Goal: Task Accomplishment & Management: Use online tool/utility

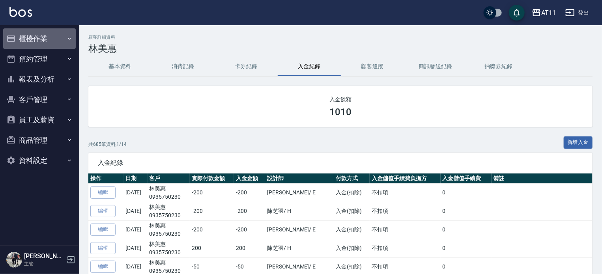
click at [52, 37] on button "櫃檯作業" at bounding box center [39, 38] width 73 height 21
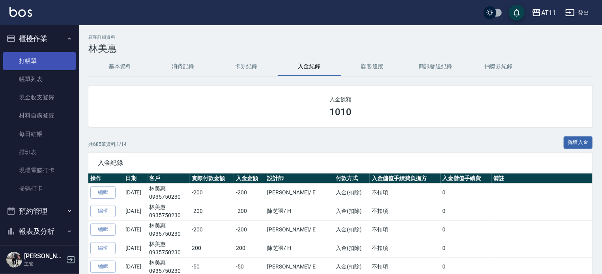
click at [44, 58] on link "打帳單" at bounding box center [39, 61] width 73 height 18
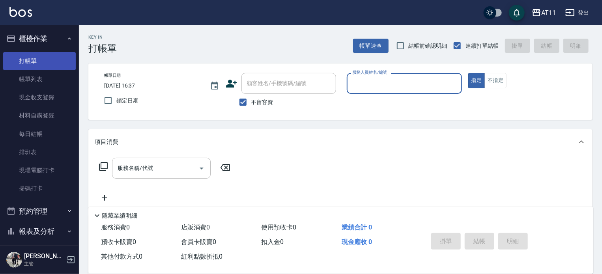
type input "ㄋ"
type input "Alisa-S"
type button "true"
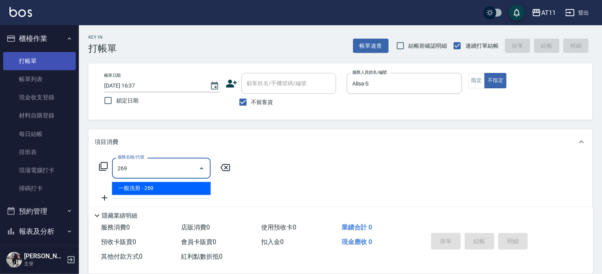
type input "一般洗剪(269)"
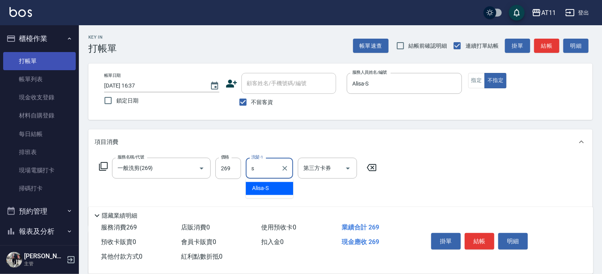
type input "Alisa-S"
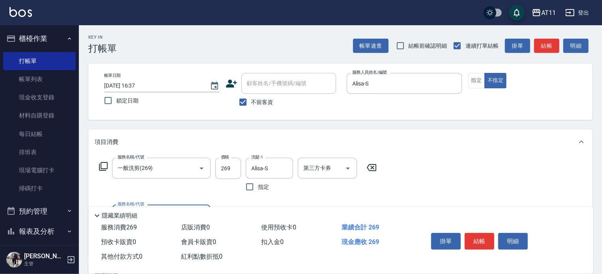
drag, startPoint x: 478, startPoint y: 238, endPoint x: 478, endPoint y: 233, distance: 4.3
click at [478, 237] on button "結帳" at bounding box center [480, 241] width 30 height 17
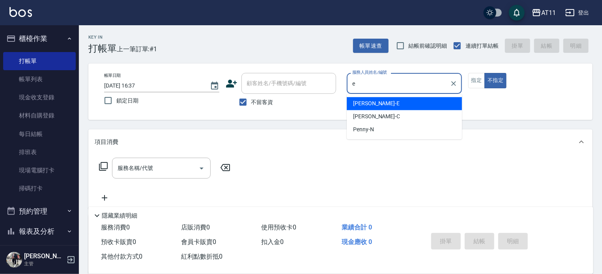
type input "[PERSON_NAME]"
type button "false"
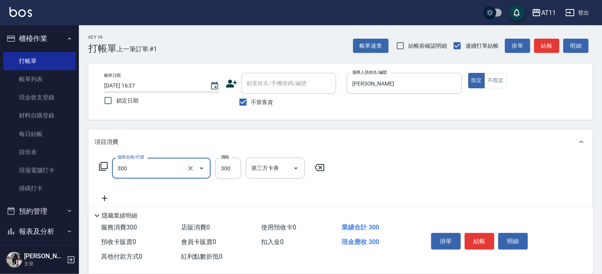
type input "A級剪髮(300)"
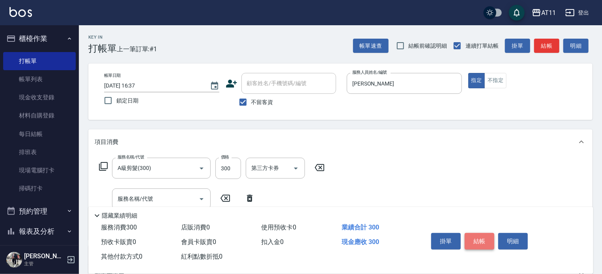
click at [478, 233] on button "結帳" at bounding box center [480, 241] width 30 height 17
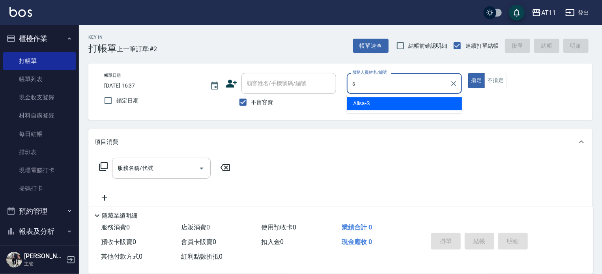
type input "Alisa-S"
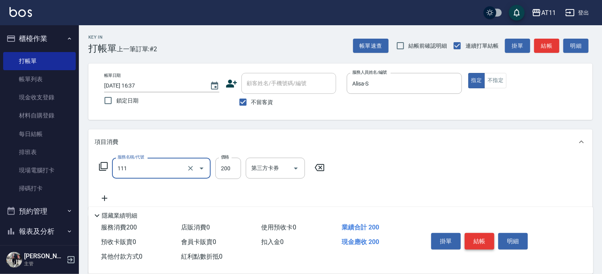
type input "精油洗髮(111)"
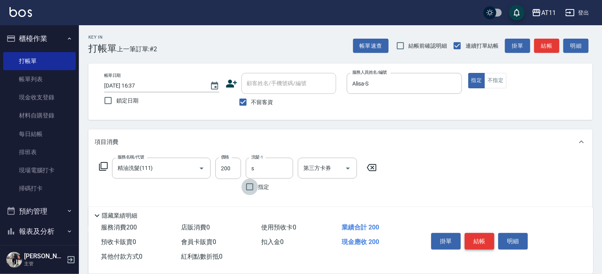
type input "Alisa-S"
drag, startPoint x: 491, startPoint y: 237, endPoint x: 473, endPoint y: 219, distance: 25.1
click at [489, 235] on button "結帳" at bounding box center [480, 241] width 30 height 17
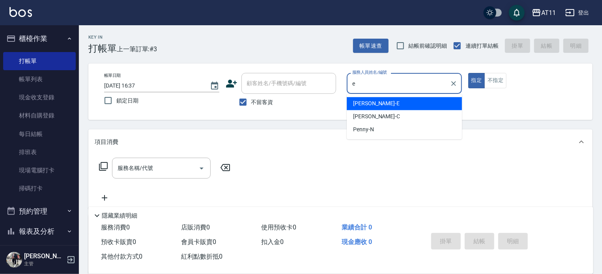
type input "[PERSON_NAME]"
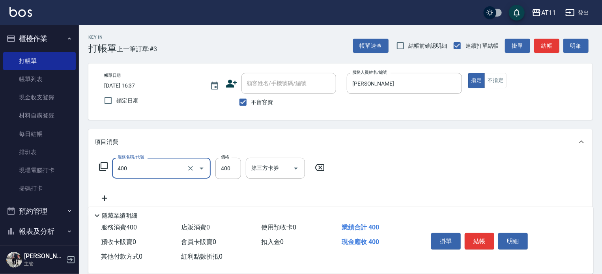
type input "洗剪(400)"
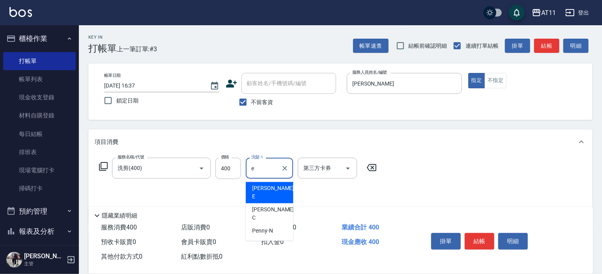
type input "[PERSON_NAME]"
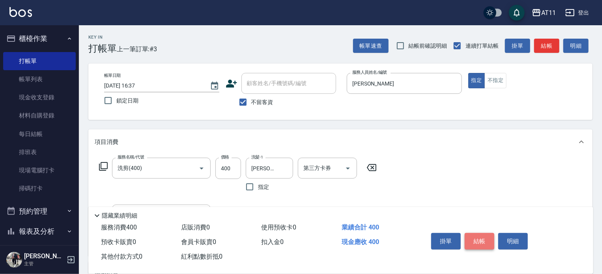
click at [481, 241] on button "結帳" at bounding box center [480, 241] width 30 height 17
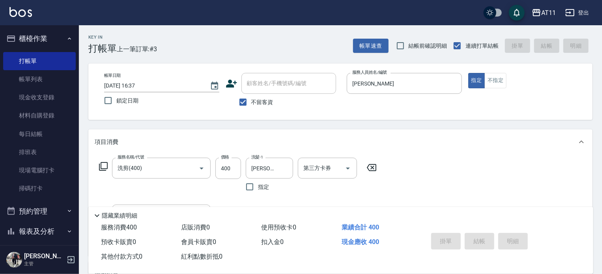
type input "[DATE] 16:38"
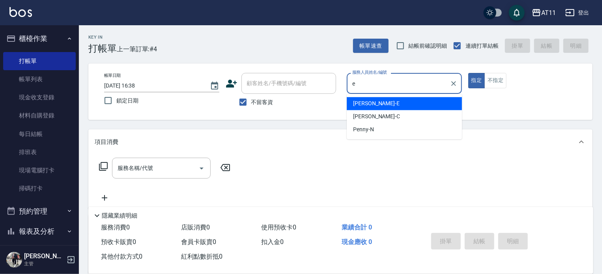
type input "[PERSON_NAME]"
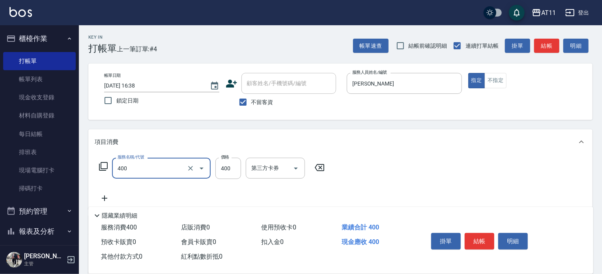
type input "洗剪(400)"
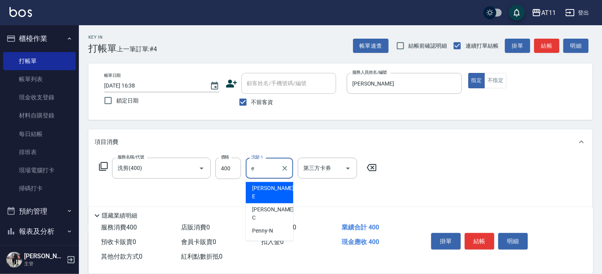
type input "[PERSON_NAME]"
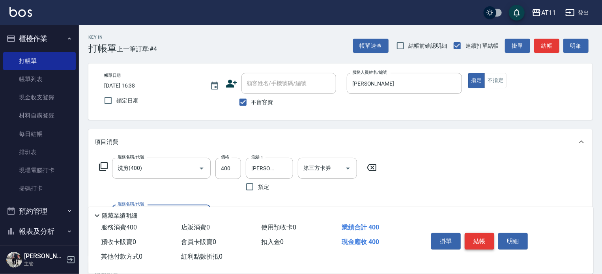
click at [476, 239] on button "結帳" at bounding box center [480, 241] width 30 height 17
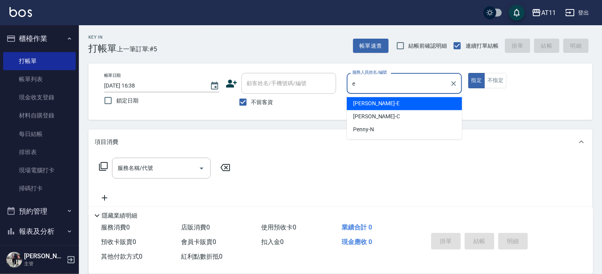
type input "[PERSON_NAME]"
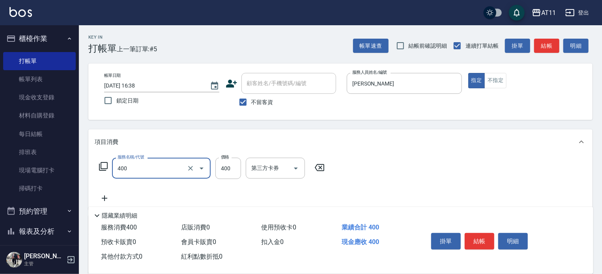
type input "洗剪(400)"
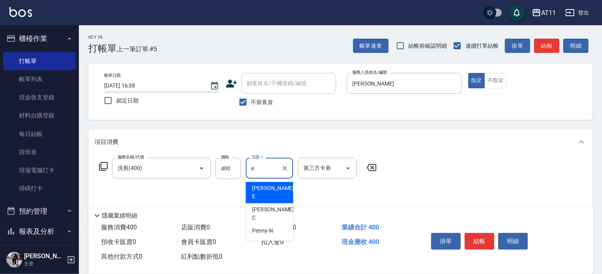
type input "[PERSON_NAME]"
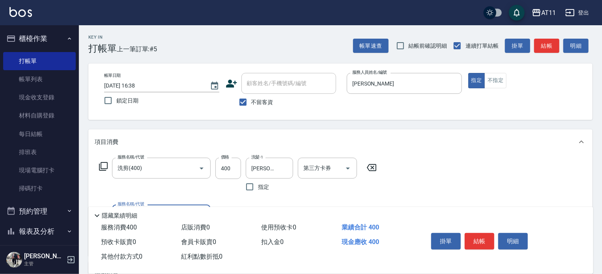
drag, startPoint x: 480, startPoint y: 237, endPoint x: 474, endPoint y: 223, distance: 15.0
click at [479, 235] on button "結帳" at bounding box center [480, 241] width 30 height 17
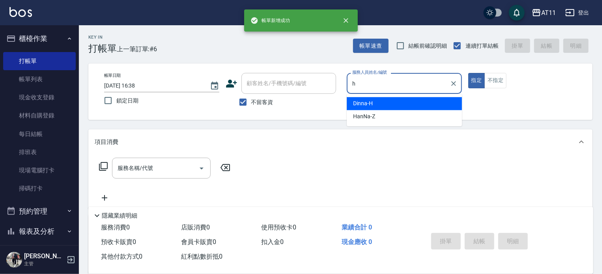
type input "Dinna-H"
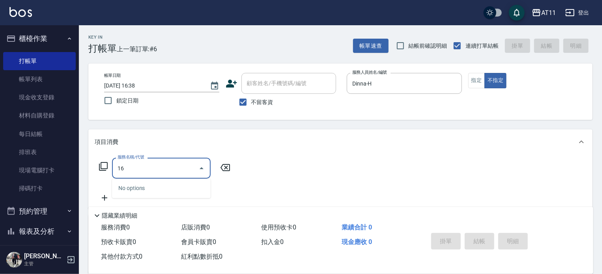
type input "1"
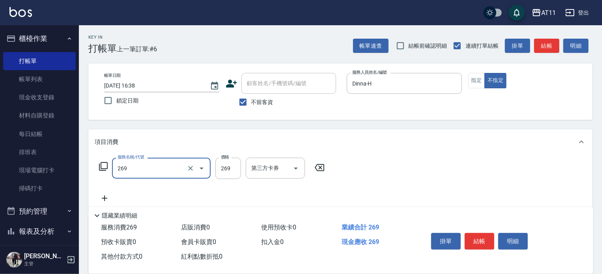
type input "一般洗剪(269)"
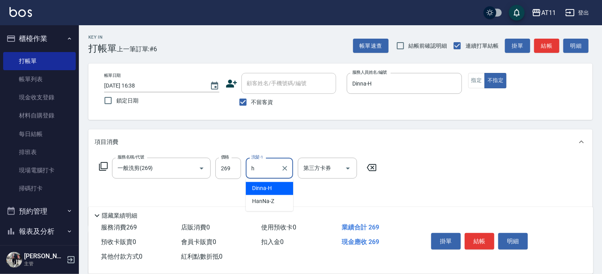
type input "Dinna-H"
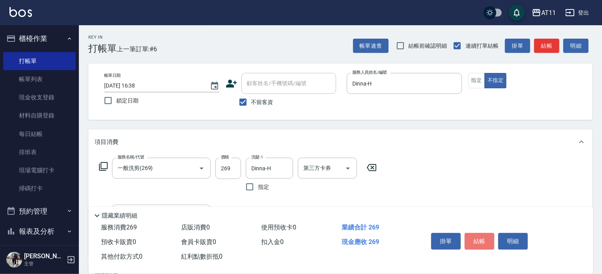
drag, startPoint x: 481, startPoint y: 241, endPoint x: 448, endPoint y: 218, distance: 39.8
click at [472, 234] on button "結帳" at bounding box center [480, 241] width 30 height 17
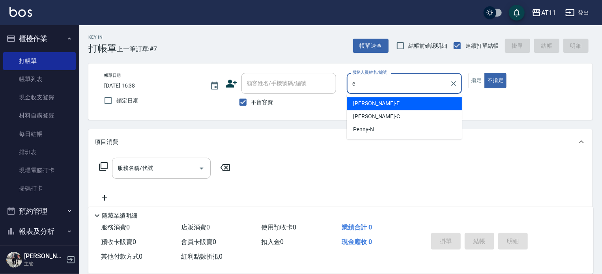
type input "[PERSON_NAME]"
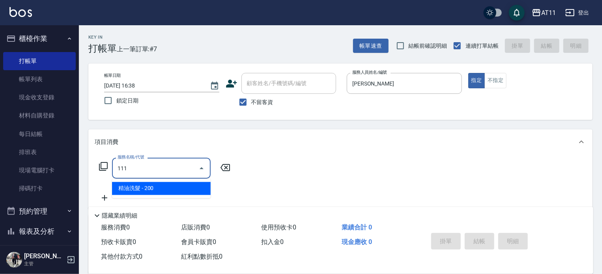
type input "精油洗髮(111)"
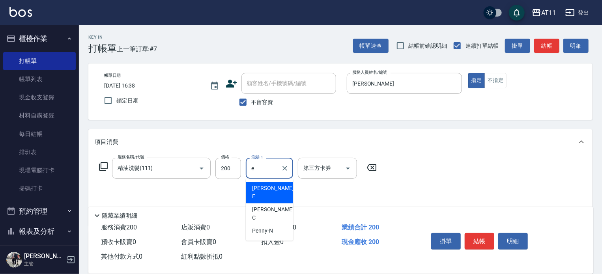
type input "[PERSON_NAME]"
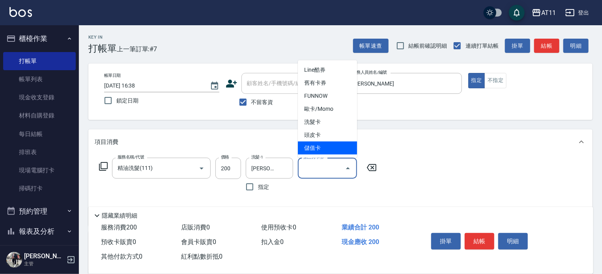
type input "儲值卡"
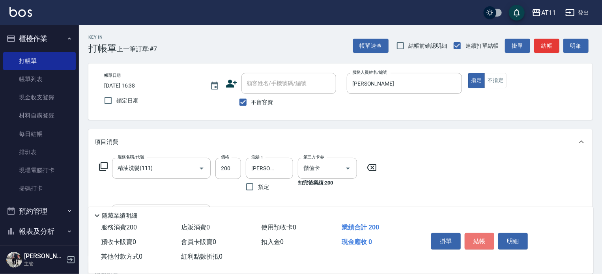
click at [478, 242] on button "結帳" at bounding box center [480, 241] width 30 height 17
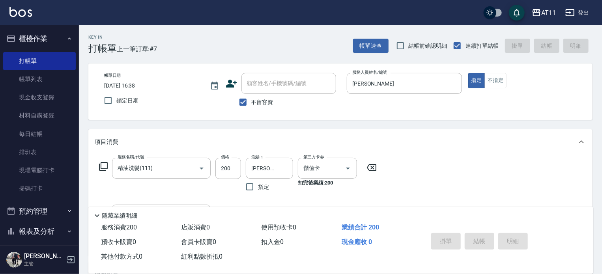
type input "[DATE] 16:39"
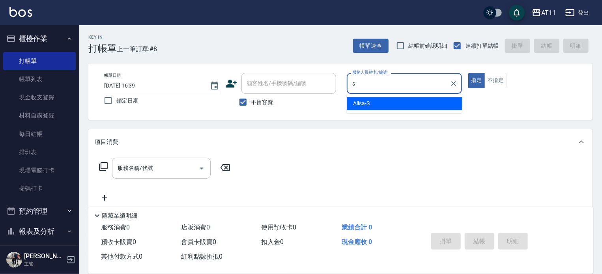
type input "Alisa-S"
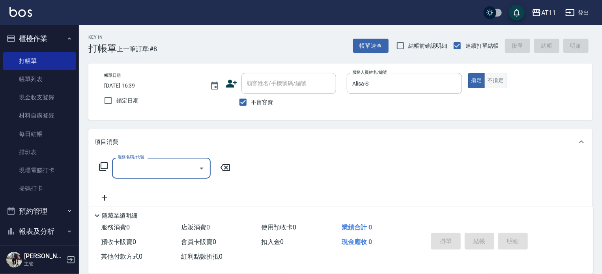
click at [504, 80] on button "不指定" at bounding box center [495, 80] width 22 height 15
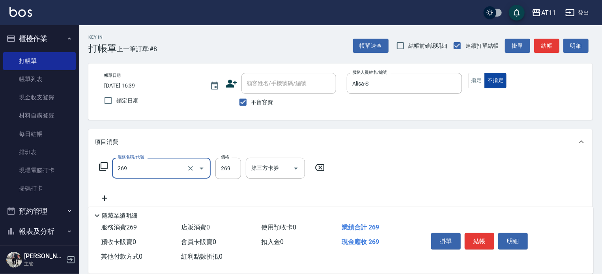
type input "一般洗剪(269)"
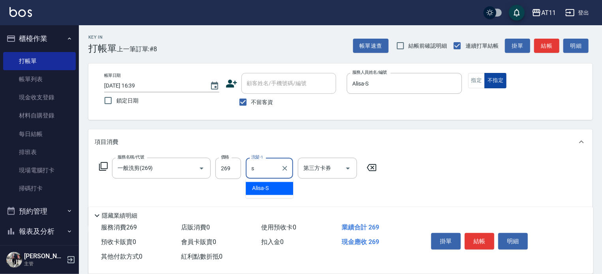
type input "Alisa-S"
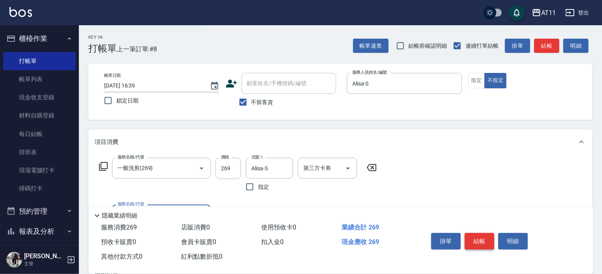
click at [482, 238] on button "結帳" at bounding box center [480, 241] width 30 height 17
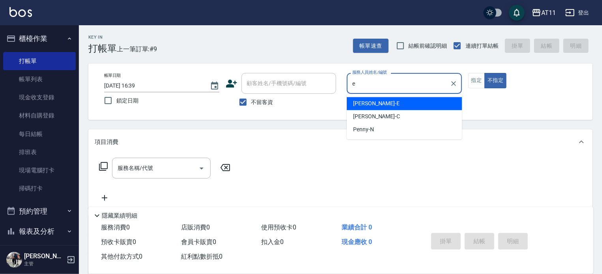
type input "[PERSON_NAME]"
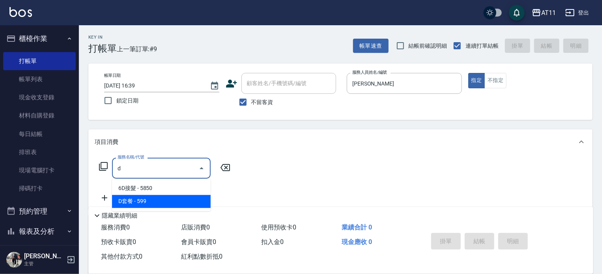
click at [170, 199] on span "D套餐 - 599" at bounding box center [161, 201] width 99 height 13
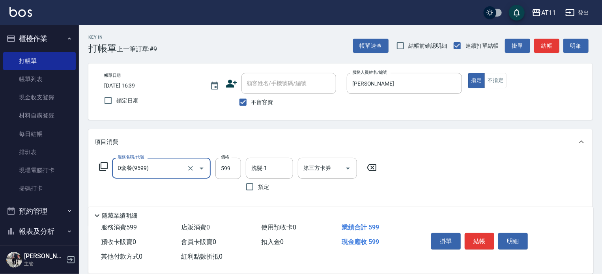
type input "D套餐(9599)"
type input "499"
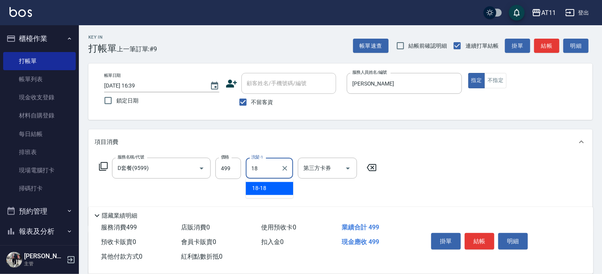
type input "18-18"
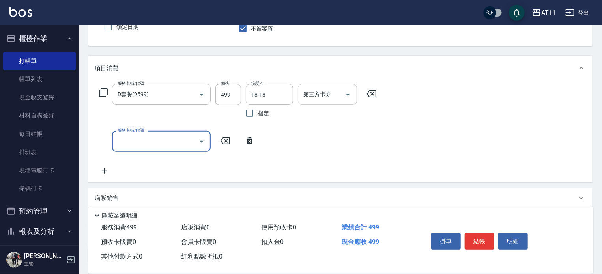
scroll to position [79, 0]
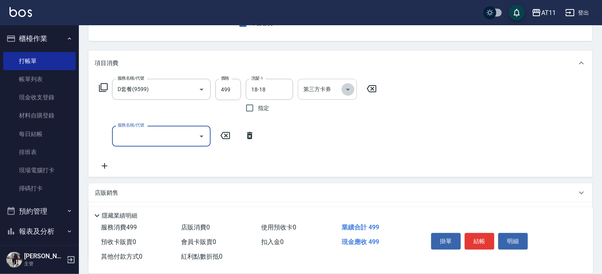
click at [349, 91] on icon "Open" at bounding box center [347, 89] width 9 height 9
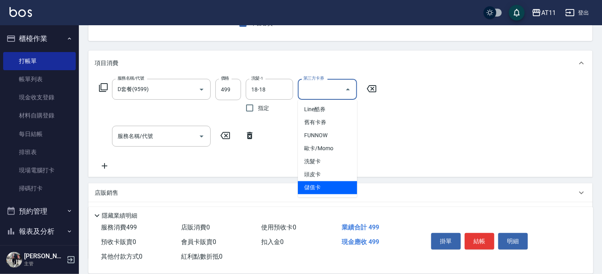
click at [318, 187] on span "儲值卡" at bounding box center [327, 187] width 59 height 13
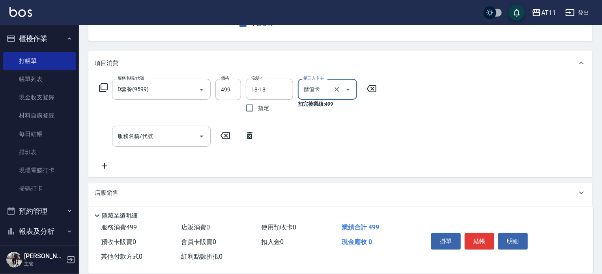
type input "儲值卡"
click at [167, 136] on input "服務名稱/代號" at bounding box center [156, 136] width 80 height 14
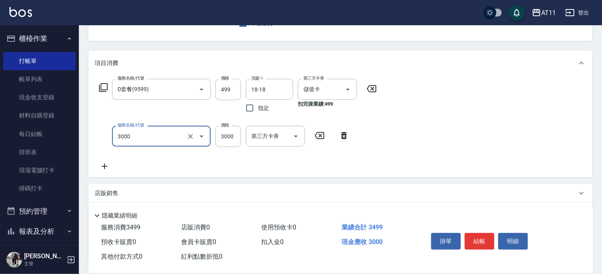
type input "頂級豪華OVC3(3000)"
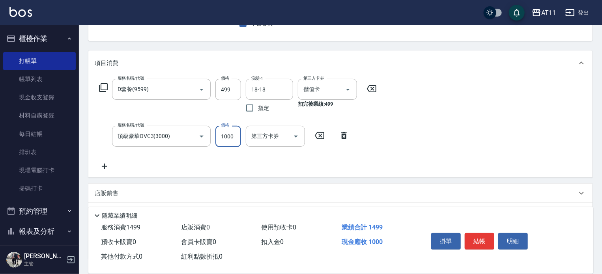
type input "1000"
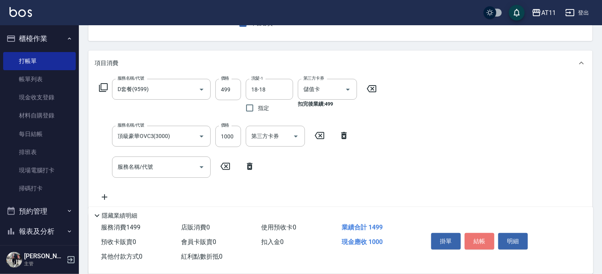
drag, startPoint x: 479, startPoint y: 238, endPoint x: 448, endPoint y: 224, distance: 33.5
click at [477, 237] on button "結帳" at bounding box center [480, 241] width 30 height 17
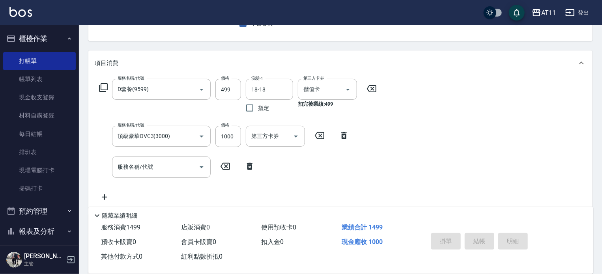
type input "[DATE] 16:40"
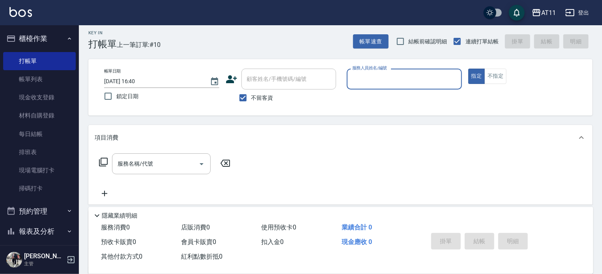
scroll to position [0, 0]
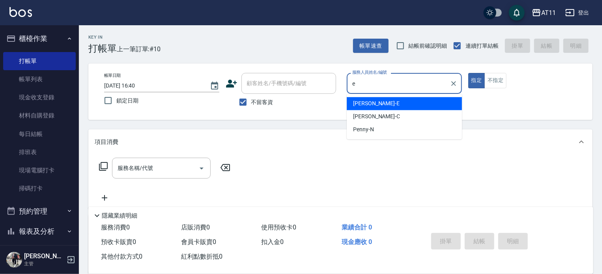
type input "[PERSON_NAME]"
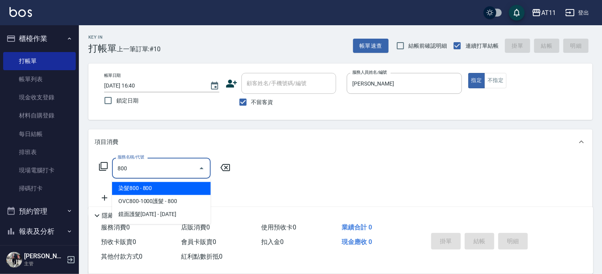
type input "染髮800(800)"
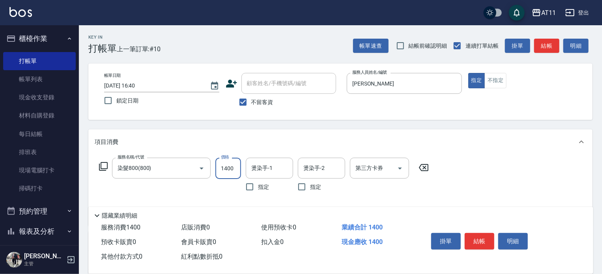
type input "1400"
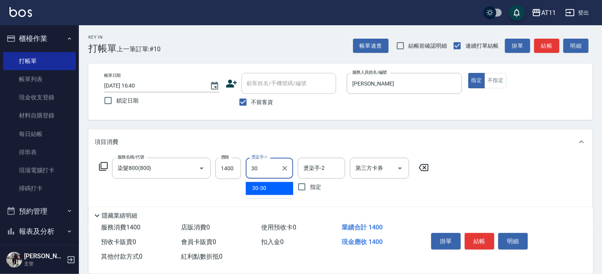
type input "30-30"
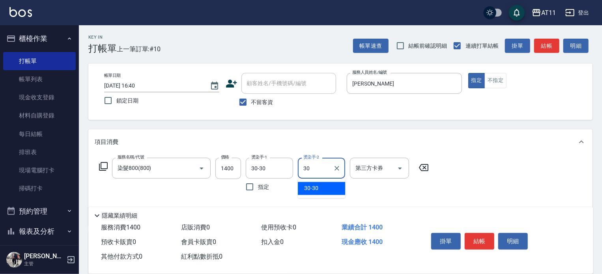
type input "30-30"
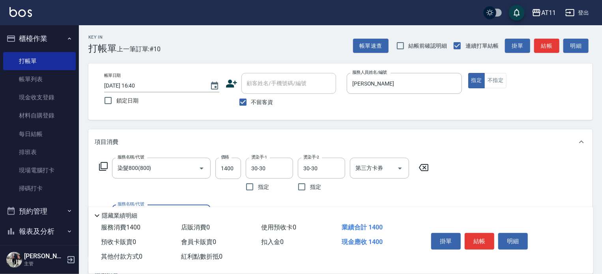
scroll to position [79, 0]
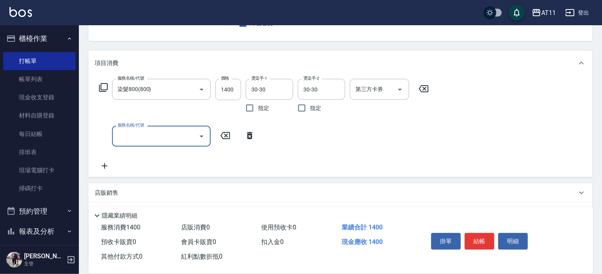
type input "1"
type input "染髮800(800)"
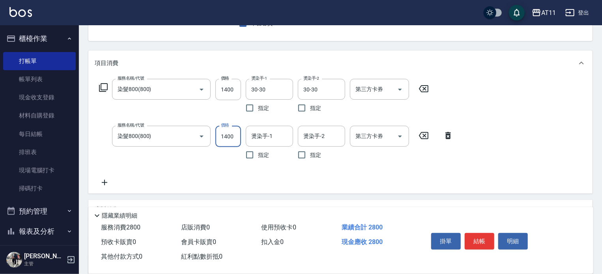
type input "1400"
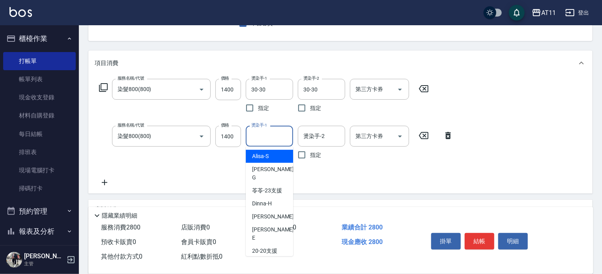
click at [268, 131] on div "燙染手-1 燙染手-1" at bounding box center [269, 136] width 47 height 21
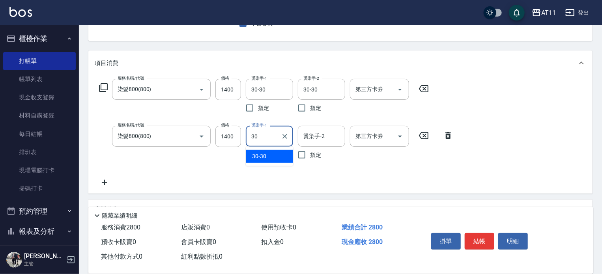
type input "30-30"
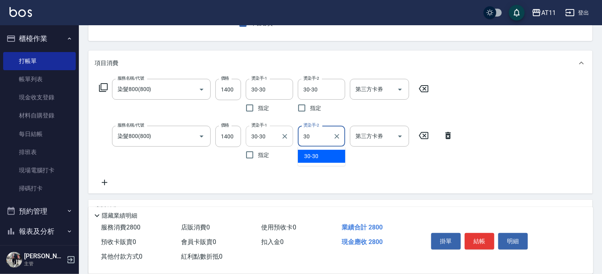
type input "30-30"
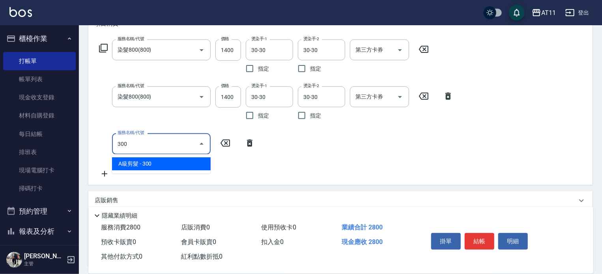
scroll to position [158, 0]
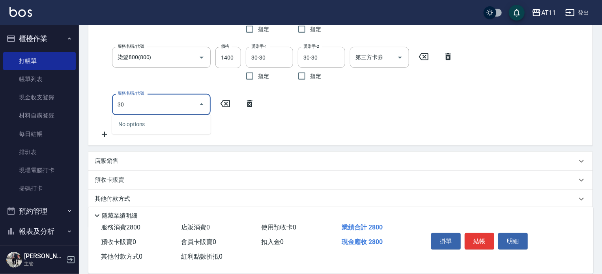
type input "3"
type input "頭皮隔離(0300)"
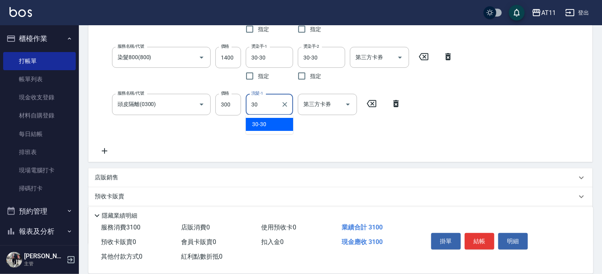
type input "30-30"
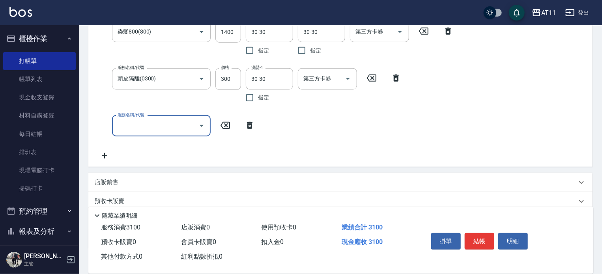
scroll to position [197, 0]
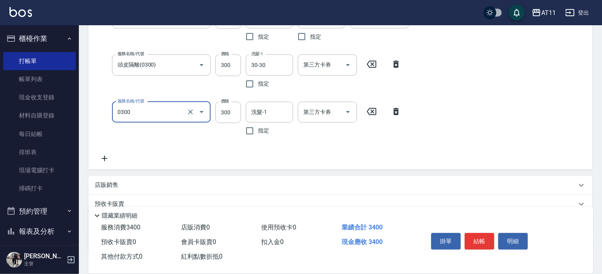
click at [153, 112] on input "0300" at bounding box center [150, 112] width 69 height 14
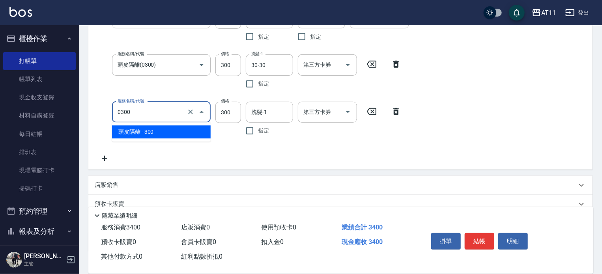
click at [156, 134] on span "頭皮隔離 - 300" at bounding box center [161, 131] width 99 height 13
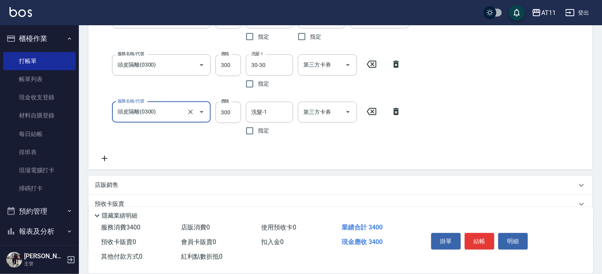
type input "頭皮隔離(0300)"
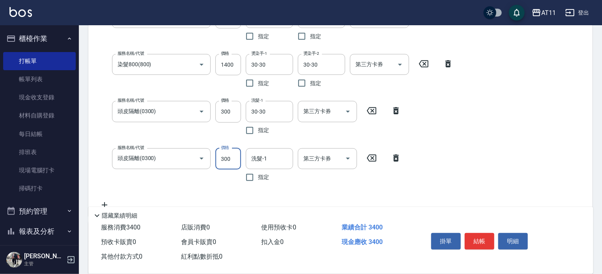
scroll to position [164, 0]
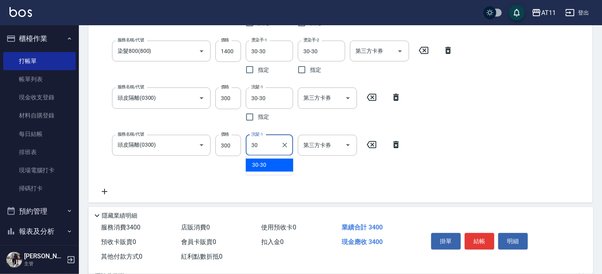
type input "30-30"
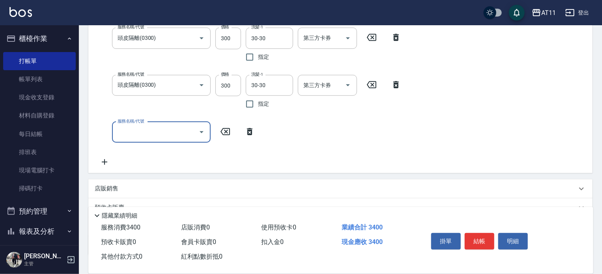
scroll to position [240, 0]
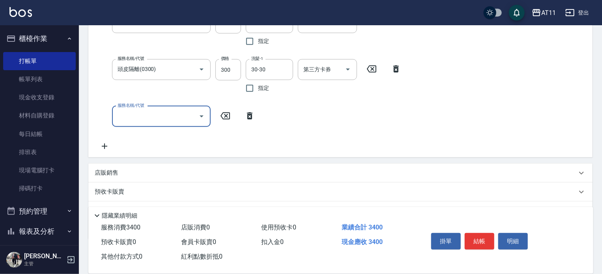
type input "1"
type input "b"
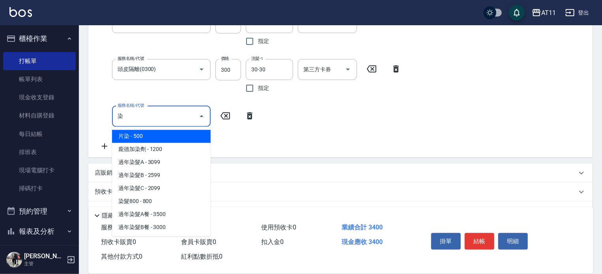
scroll to position [102, 0]
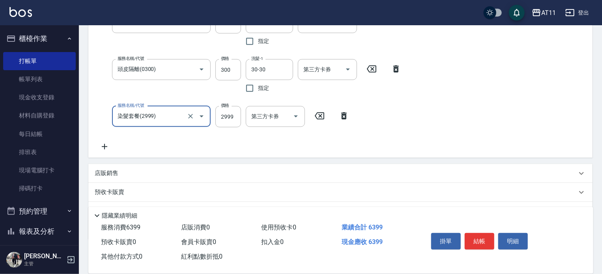
type input "染髮套餐(2999)"
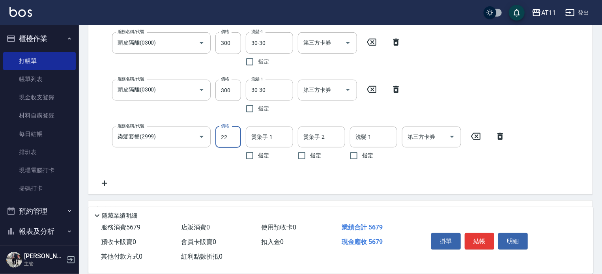
scroll to position [0, 0]
type input "2799"
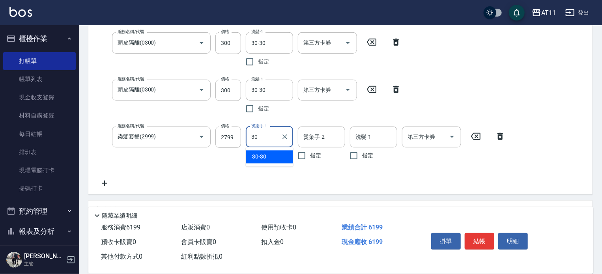
type input "30-30"
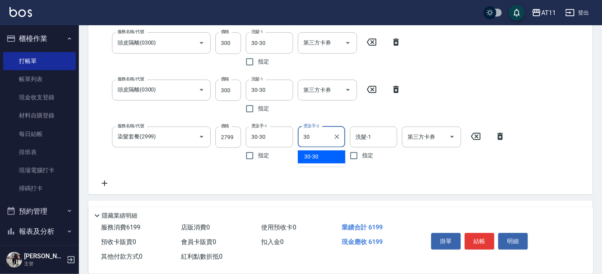
type input "30-30"
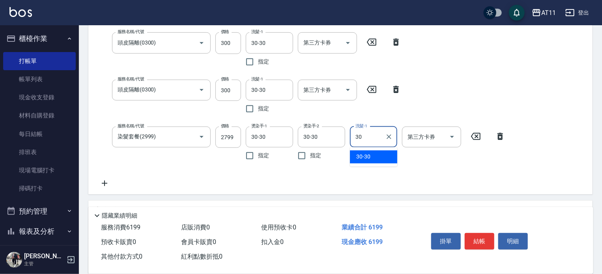
type input "30-30"
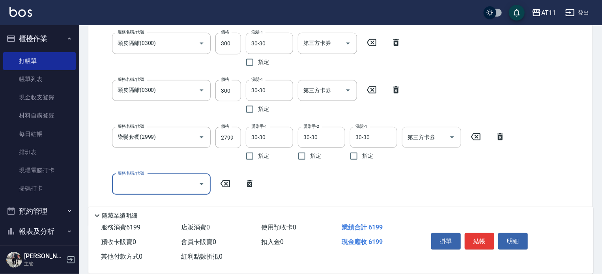
scroll to position [327, 0]
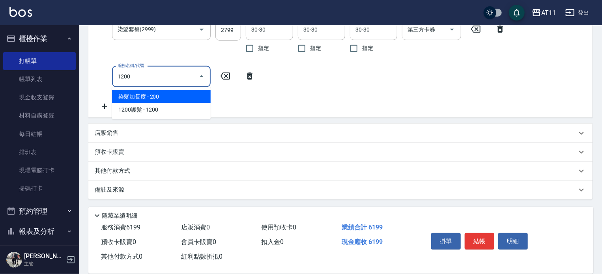
type input "染髮加長度(1200)"
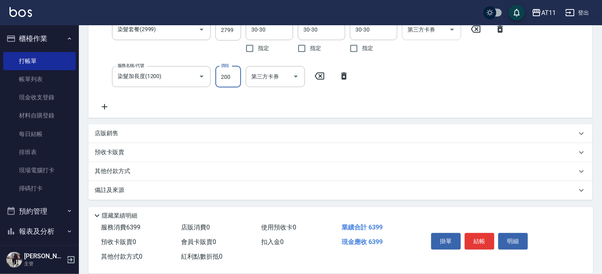
scroll to position [219, 0]
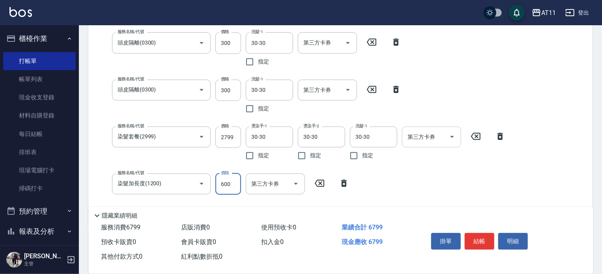
type input "600"
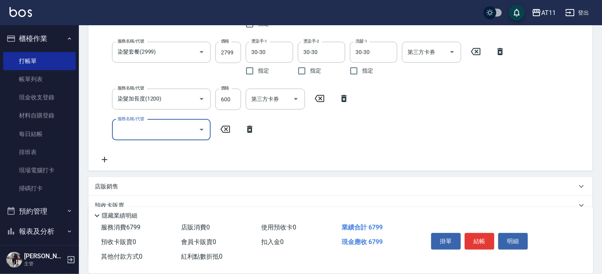
scroll to position [304, 0]
type input "染髮800(800)"
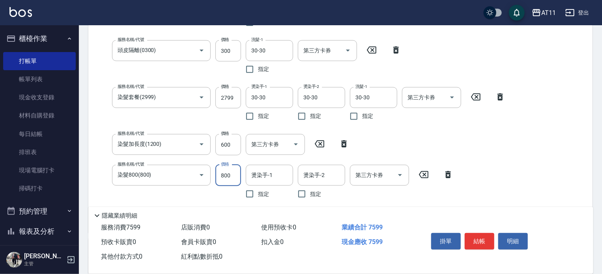
scroll to position [219, 0]
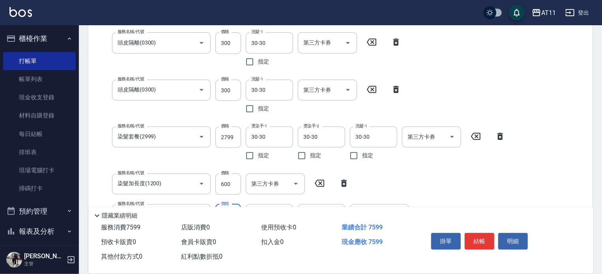
click at [235, 179] on div "服務名稱/代號 染髮800(800) 服務名稱/代號 價格 1400 價格 燙染手-1 30-30 燙染手-1 指定 燙染手-2 30-30 燙染手-2 指定…" at bounding box center [302, 101] width 415 height 327
click at [237, 189] on input "600" at bounding box center [228, 184] width 26 height 21
type input "1400"
click at [313, 183] on icon at bounding box center [320, 183] width 20 height 9
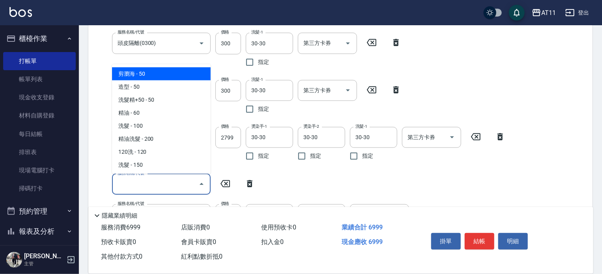
click at [148, 188] on input "服務名稱/代號" at bounding box center [156, 184] width 80 height 14
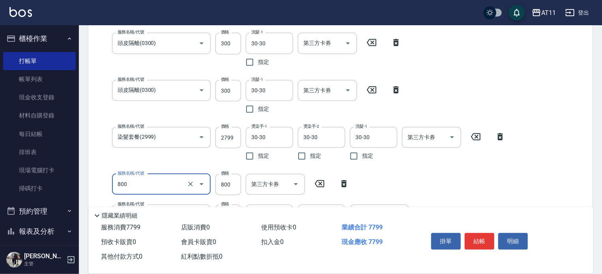
type input "染髮800(800)"
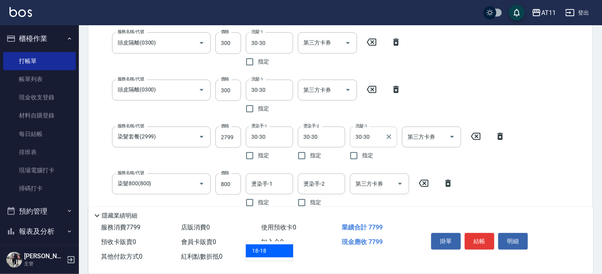
scroll to position [298, 0]
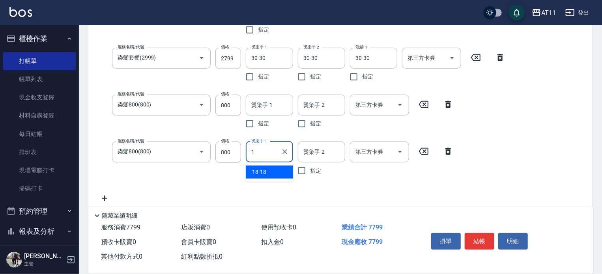
type input "1"
click at [448, 106] on icon at bounding box center [448, 104] width 20 height 9
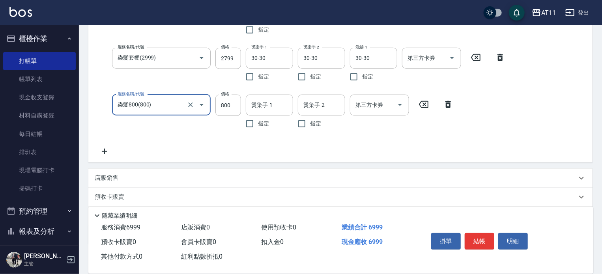
scroll to position [219, 0]
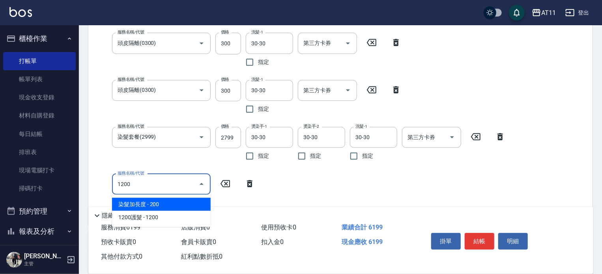
type input "染髮加長度(1200)"
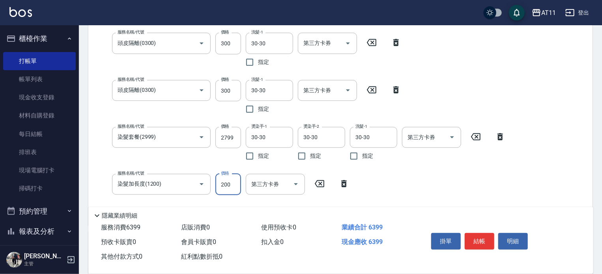
scroll to position [219, 0]
type input "600"
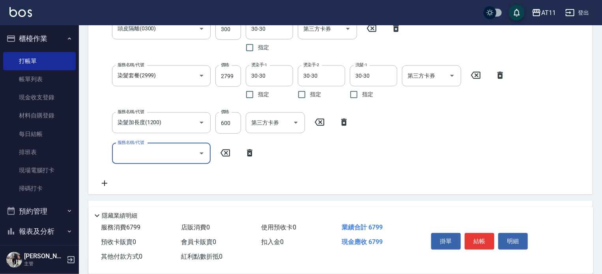
scroll to position [298, 0]
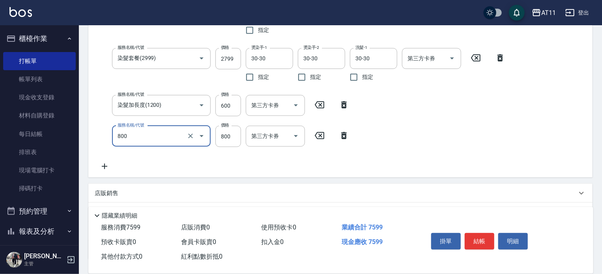
type input "染髮800(800)"
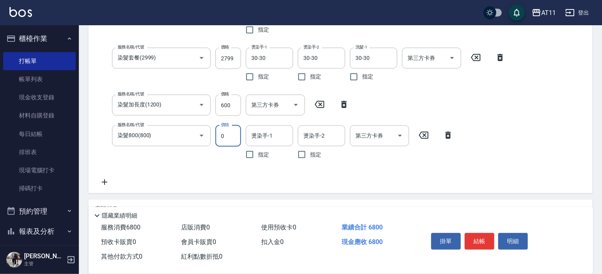
scroll to position [0, 0]
type input "1400"
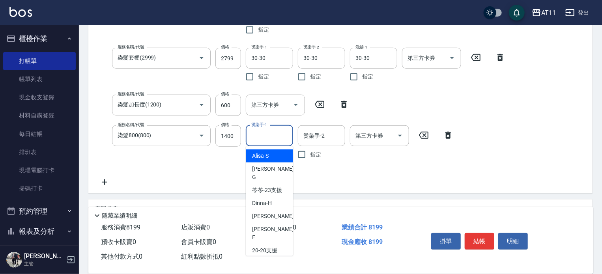
click at [257, 135] on input "燙染手-1" at bounding box center [269, 136] width 40 height 14
type input "30-30"
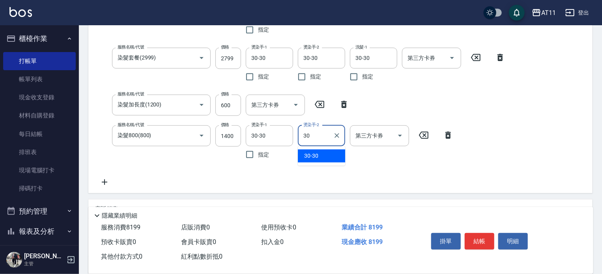
type input "30-30"
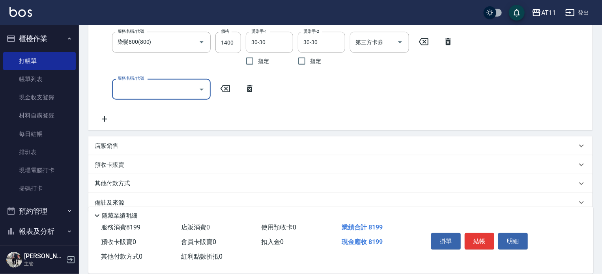
scroll to position [404, 0]
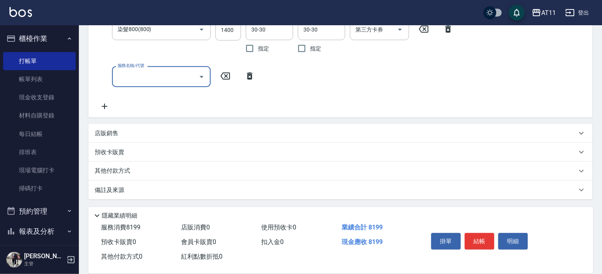
click at [127, 141] on div "店販銷售" at bounding box center [340, 133] width 504 height 19
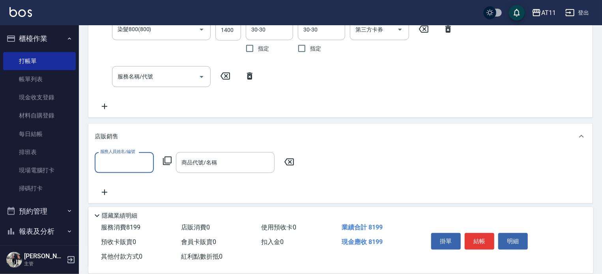
scroll to position [0, 0]
type input "ㄍ"
type input "e."
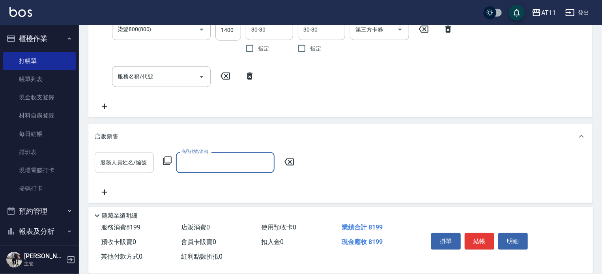
click at [140, 164] on input "服務人員姓名/編號" at bounding box center [124, 163] width 52 height 14
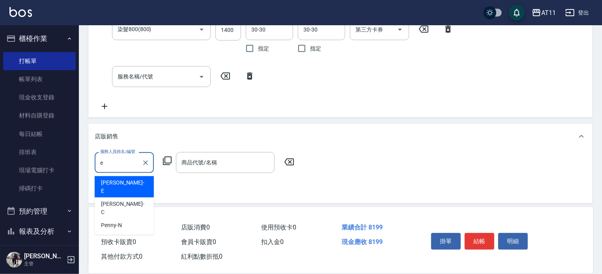
type input "[PERSON_NAME]"
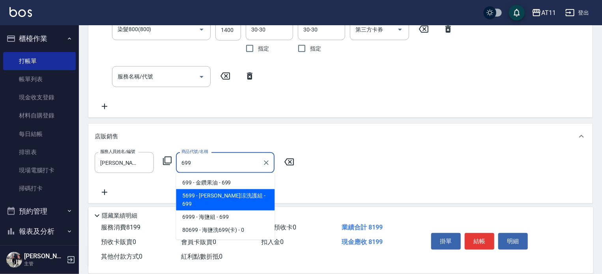
type input "[PERSON_NAME]涼洗護組"
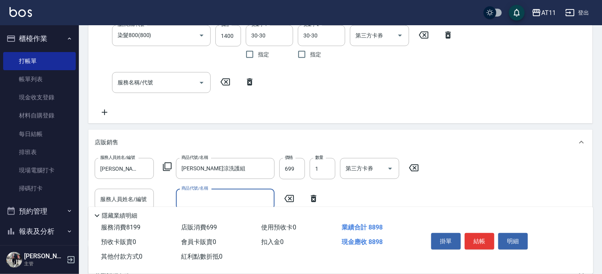
scroll to position [404, 0]
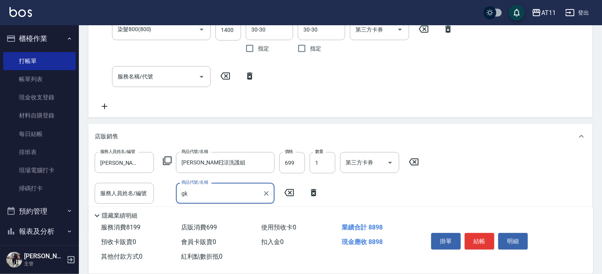
type input "g"
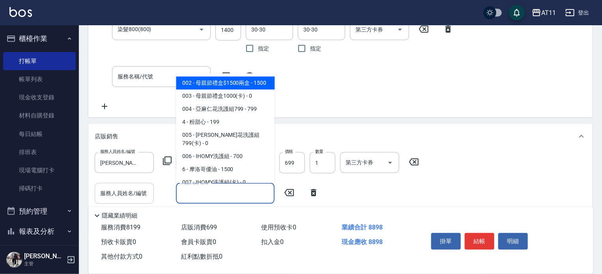
click at [120, 190] on input "服務人員姓名/編號" at bounding box center [124, 194] width 52 height 14
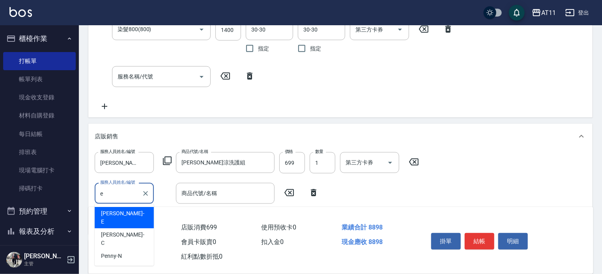
type input "[PERSON_NAME]"
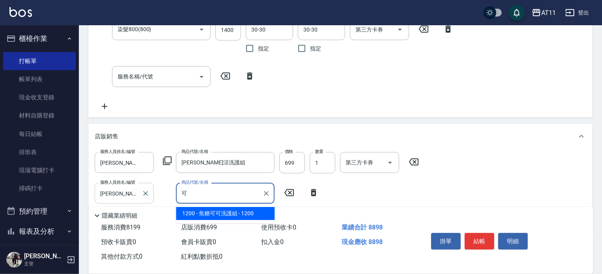
type input "焦糖可可洗護組"
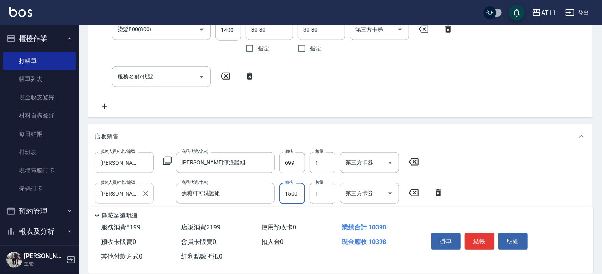
type input "1500"
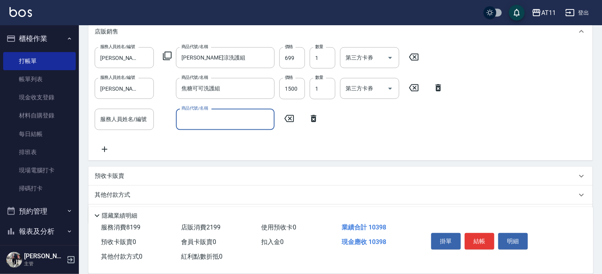
scroll to position [523, 0]
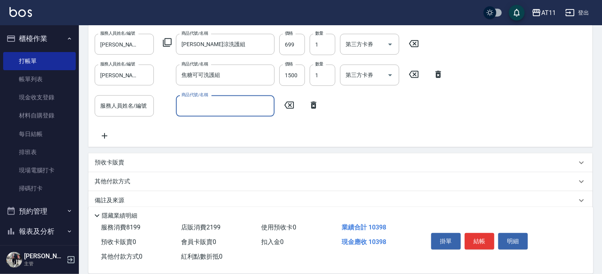
type input "g"
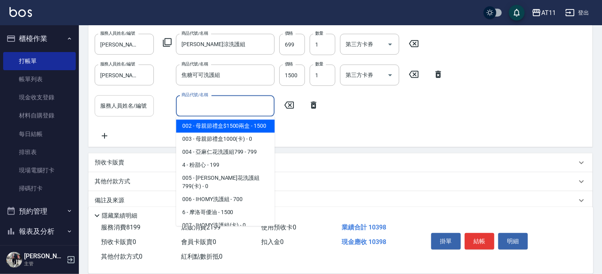
click at [129, 105] on input "服務人員姓名/編號" at bounding box center [124, 106] width 52 height 14
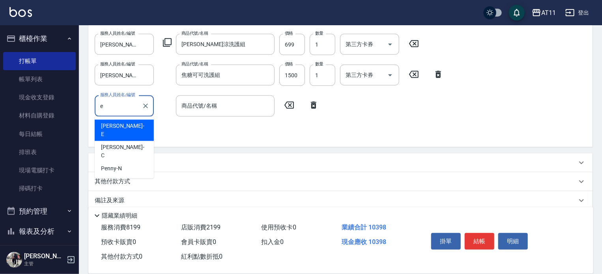
type input "[PERSON_NAME]"
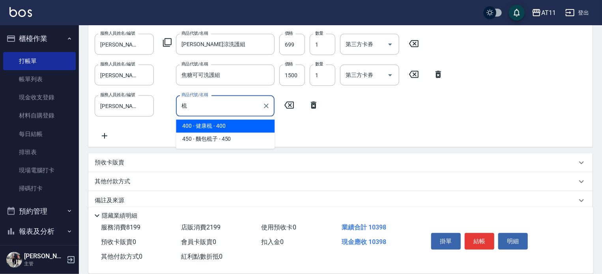
type input "健康梳"
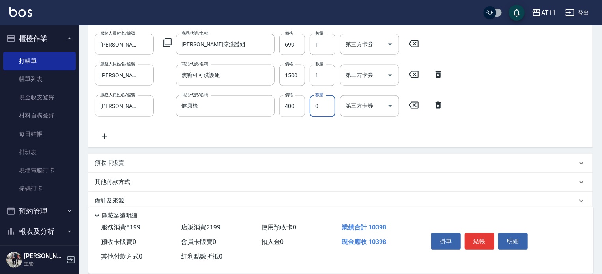
type input "0"
click at [297, 106] on input "400" at bounding box center [292, 105] width 26 height 21
type input "250"
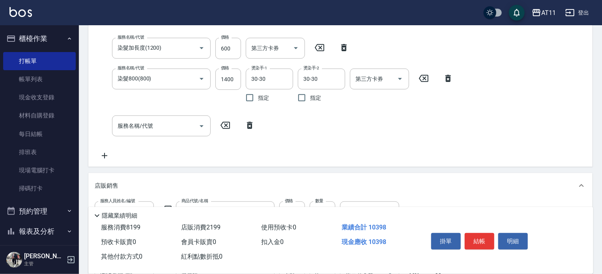
scroll to position [473, 0]
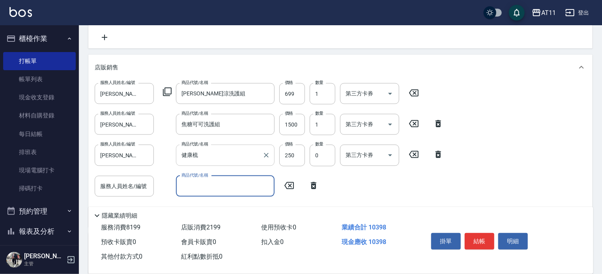
click at [221, 155] on input "健康梳" at bounding box center [219, 155] width 80 height 14
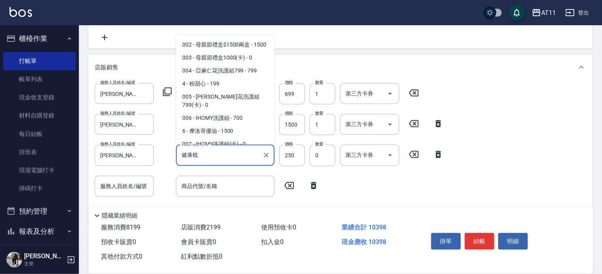
click at [221, 155] on input "健康梳" at bounding box center [219, 155] width 80 height 14
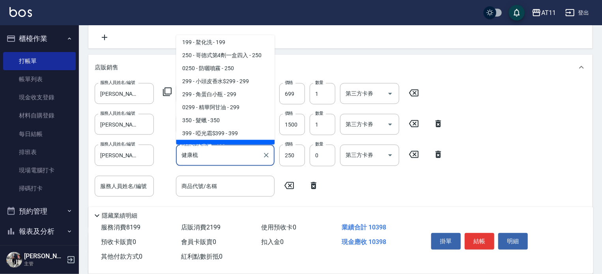
click at [217, 140] on span "400 - 健康梳 - 400" at bounding box center [225, 146] width 99 height 13
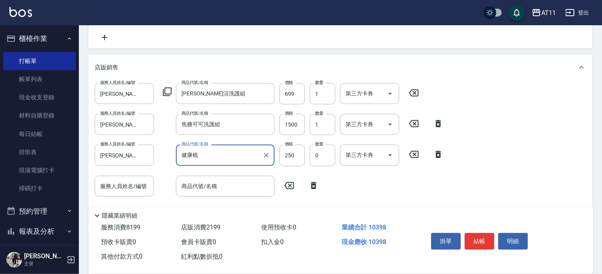
click at [362, 188] on div "服務人員姓名/編號 [PERSON_NAME]-E 服務人員姓名/編號 商品代號/名稱 水水沁涼洗護組 商品代號/名稱 價格 699 價格 數量 1 數量 第…" at bounding box center [340, 152] width 491 height 138
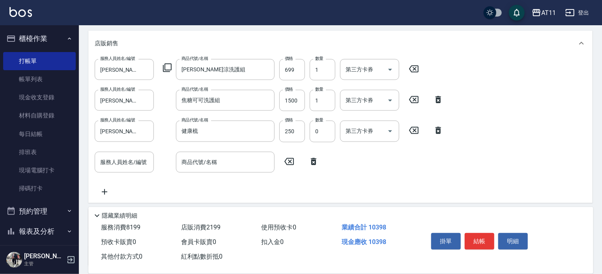
scroll to position [503, 0]
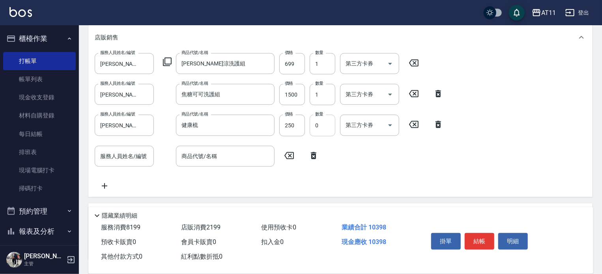
click at [327, 127] on input "0" at bounding box center [323, 125] width 26 height 21
type input "1"
click at [393, 184] on div "服務人員姓名/編號 [PERSON_NAME]-E 服務人員姓名/編號 商品代號/名稱 水水沁涼洗護組 商品代號/名稱 價格 699 價格 數量 1 數量 第…" at bounding box center [340, 122] width 491 height 138
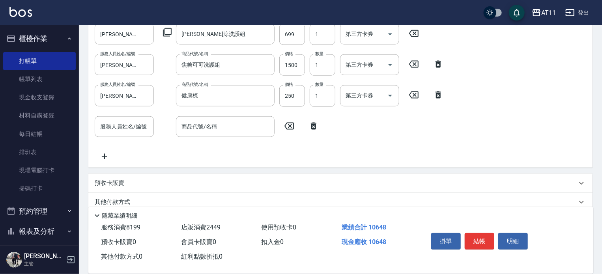
scroll to position [564, 0]
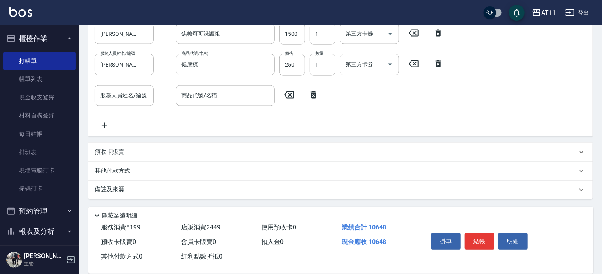
click at [122, 168] on p "其他付款方式" at bounding box center [114, 171] width 39 height 9
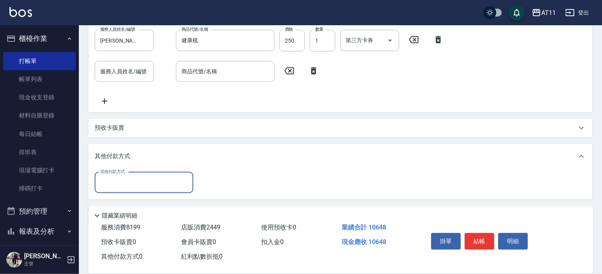
scroll to position [613, 0]
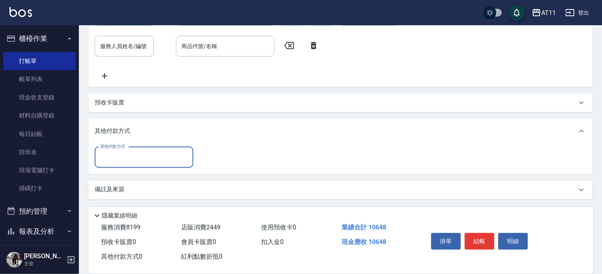
click at [126, 157] on input "其他付款方式" at bounding box center [143, 158] width 91 height 14
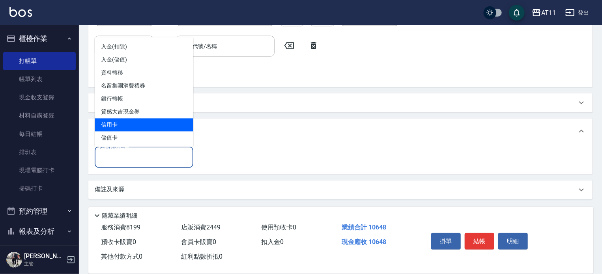
click at [122, 128] on span "信用卡" at bounding box center [144, 125] width 99 height 13
type input "信用卡"
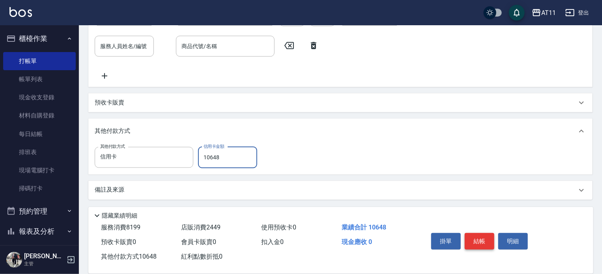
type input "10648"
click at [483, 240] on button "結帳" at bounding box center [480, 241] width 30 height 17
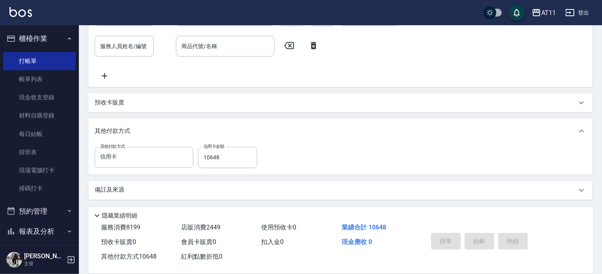
type input "[DATE] 16:46"
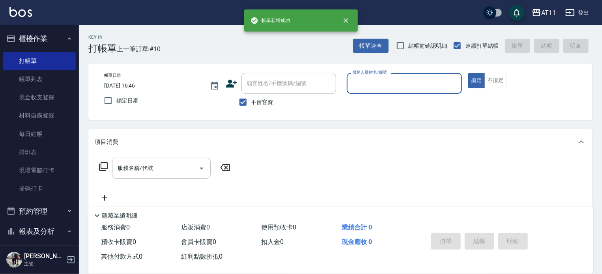
scroll to position [0, 0]
click at [483, 232] on div "掛單 結帳 明細" at bounding box center [479, 242] width 103 height 25
